Goal: Information Seeking & Learning: Learn about a topic

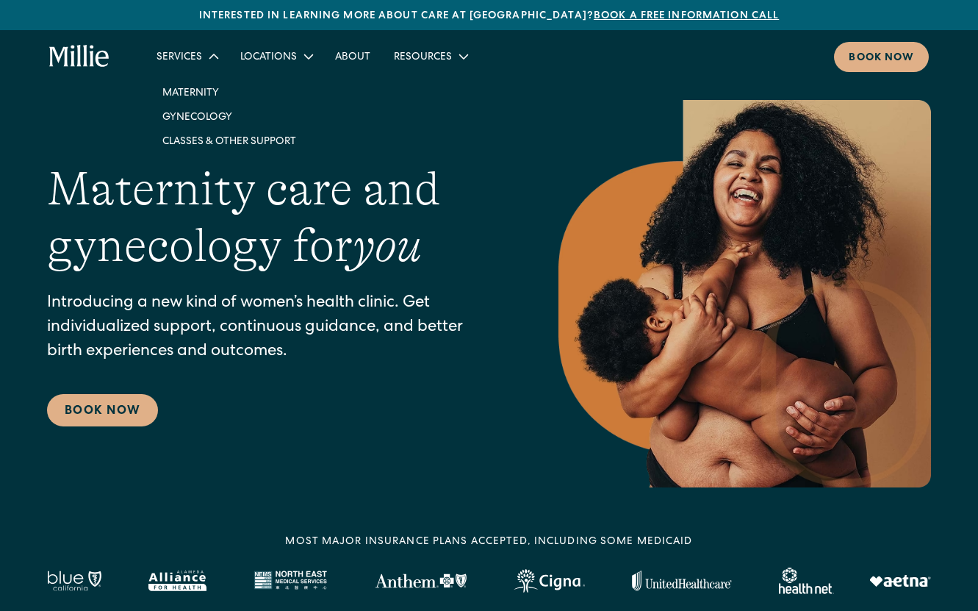
click at [181, 60] on div "Services" at bounding box center [180, 57] width 46 height 15
click at [206, 136] on link "Classes & Other Support" at bounding box center [229, 141] width 157 height 24
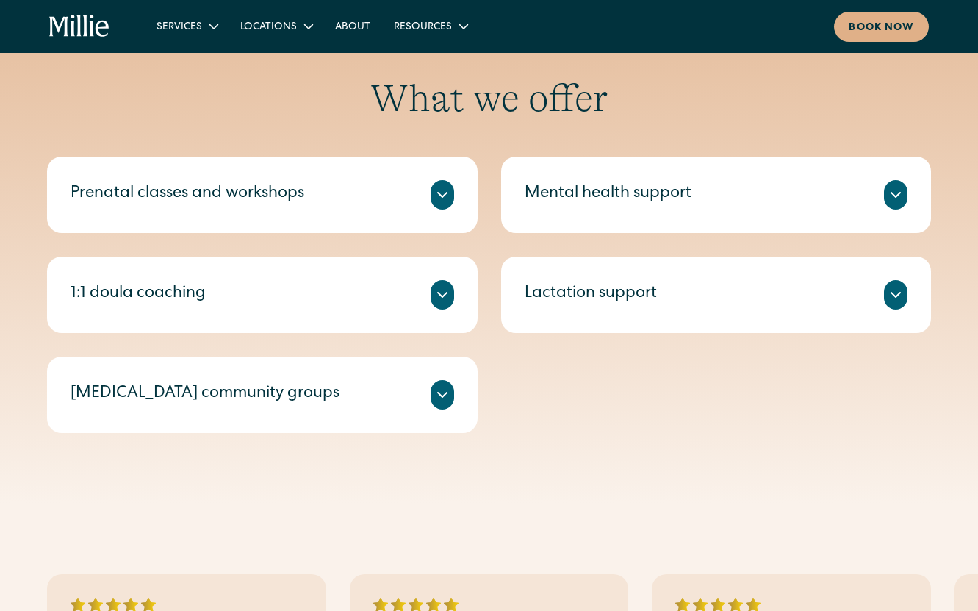
scroll to position [531, 0]
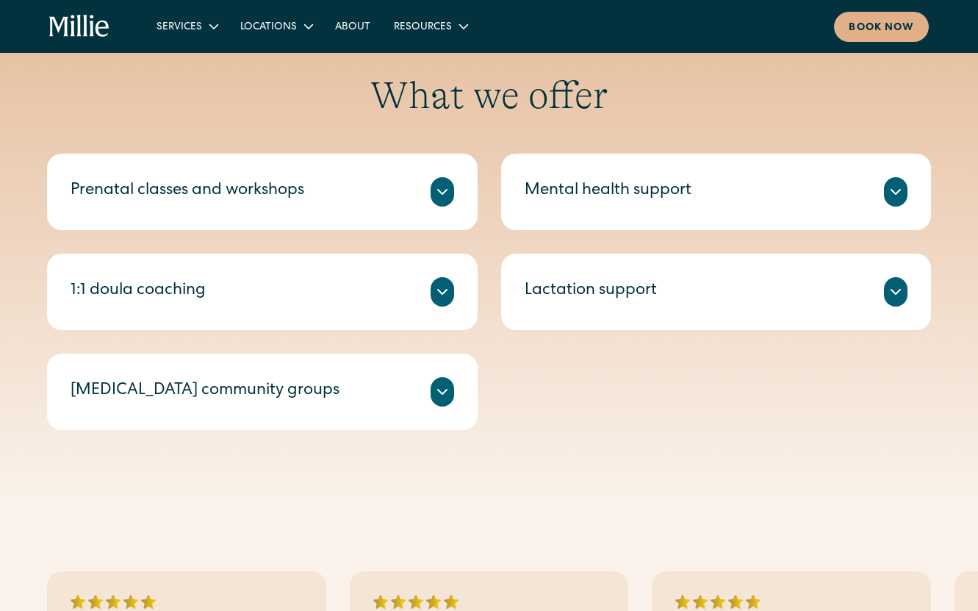
click at [240, 275] on div "1:1 doula coaching [PERSON_NAME] Guides are experienced doulas who offer 1:1 se…" at bounding box center [262, 291] width 431 height 76
click at [446, 288] on icon at bounding box center [443, 292] width 18 height 18
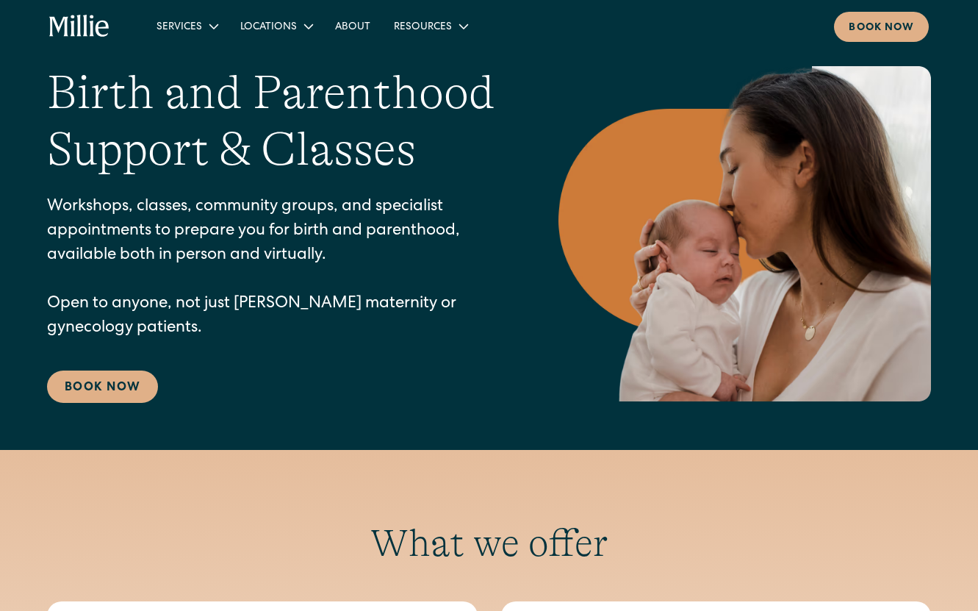
scroll to position [26, 0]
